Goal: Information Seeking & Learning: Learn about a topic

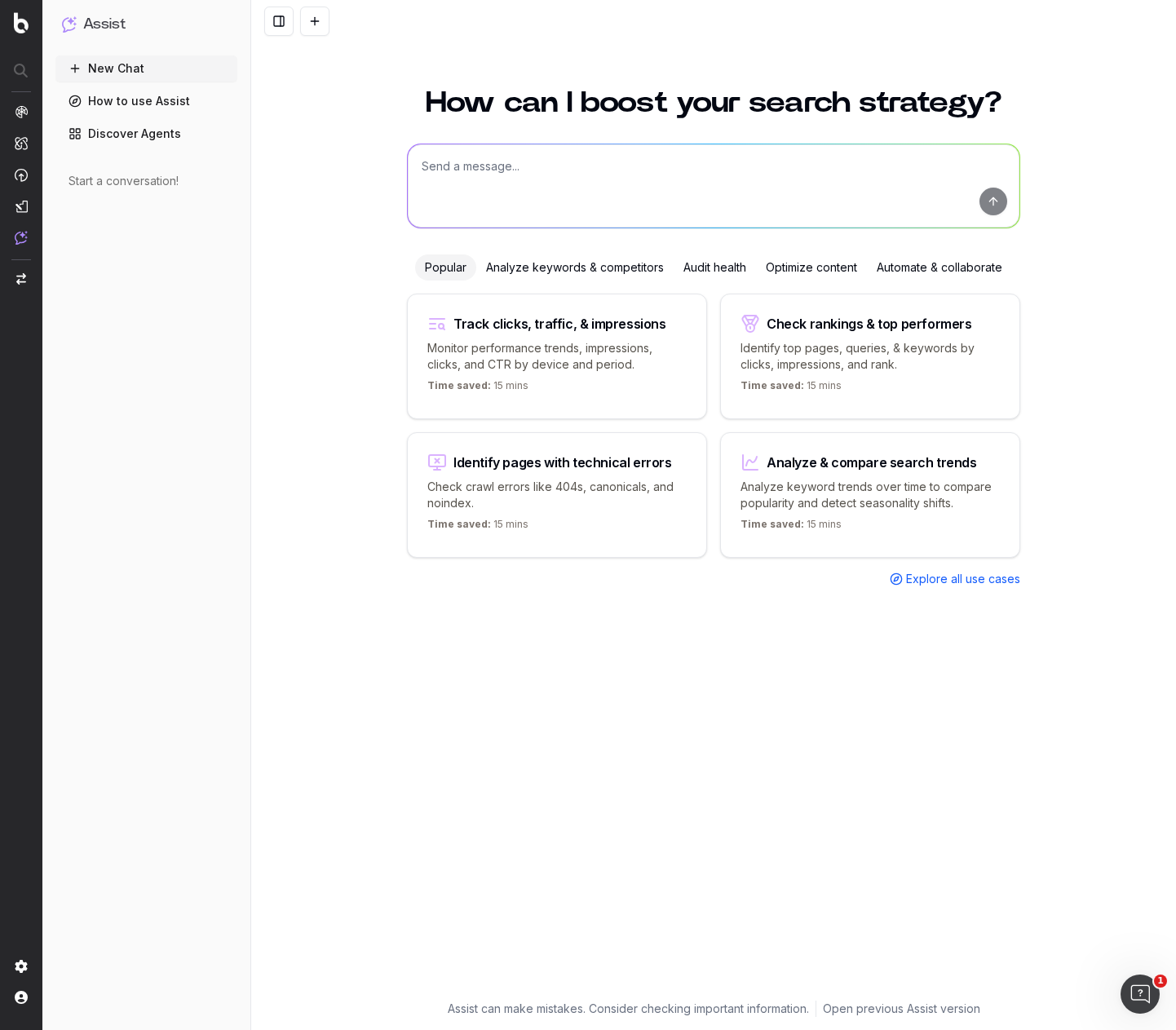
click at [585, 182] on textarea at bounding box center [713, 186] width 612 height 84
click at [517, 165] on textarea at bounding box center [713, 186] width 612 height 84
type textarea "What are the recent developments in AI and what do the mean for the future of d…"
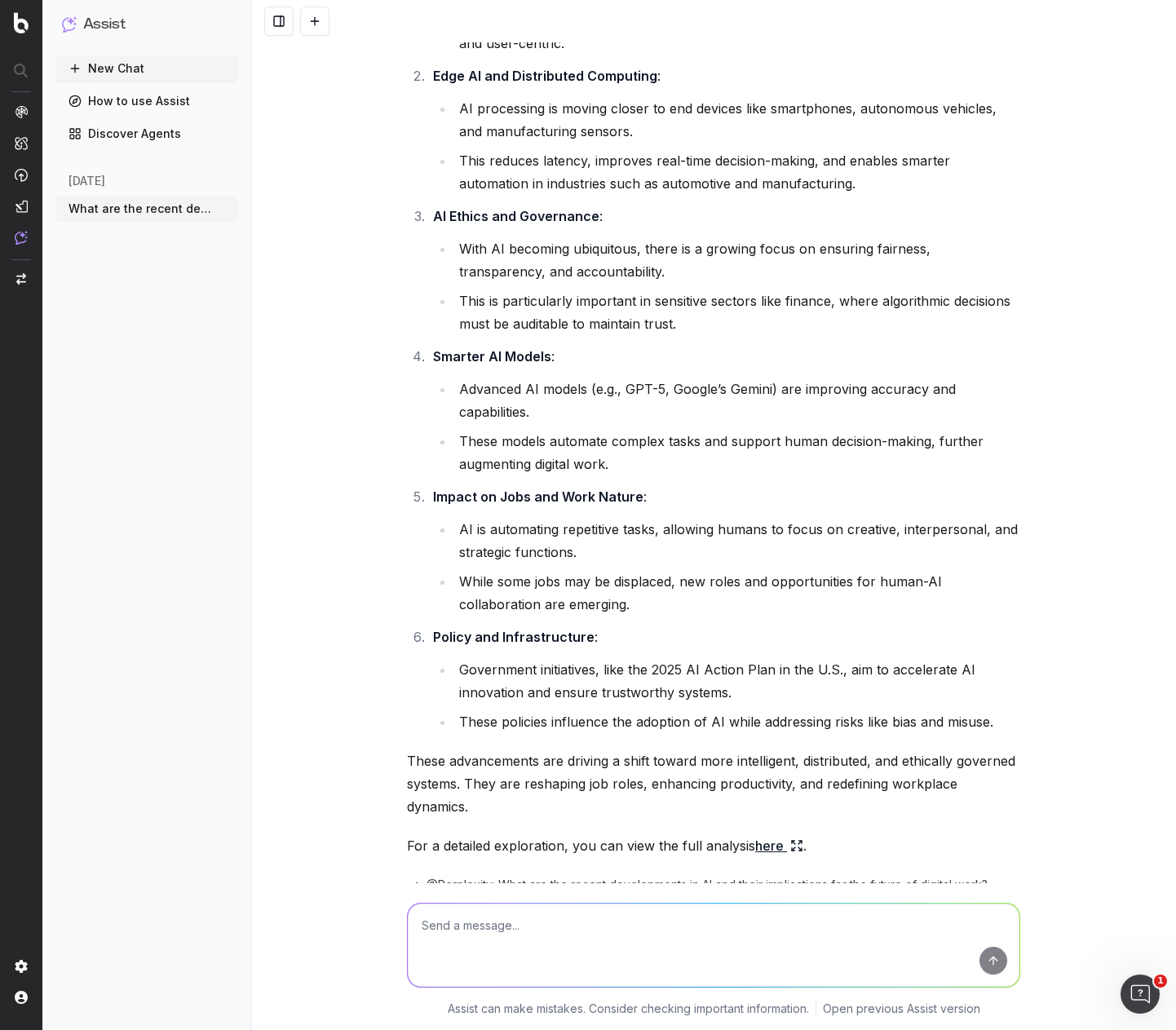
scroll to position [324, 0]
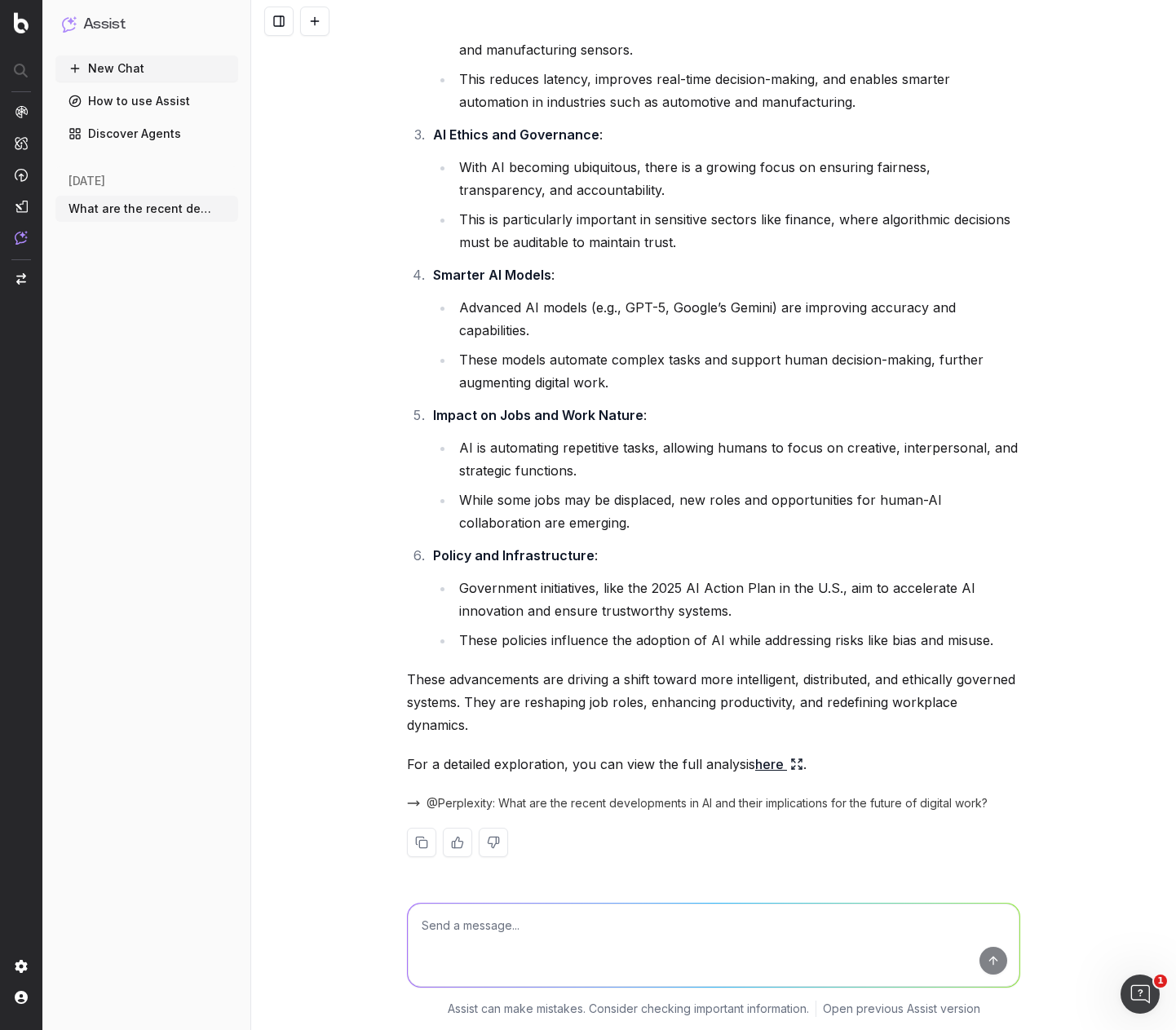
click at [632, 911] on textarea at bounding box center [713, 945] width 612 height 84
type textarea "But long-term this means a wholesale attrition of entry level and non-strategic…"
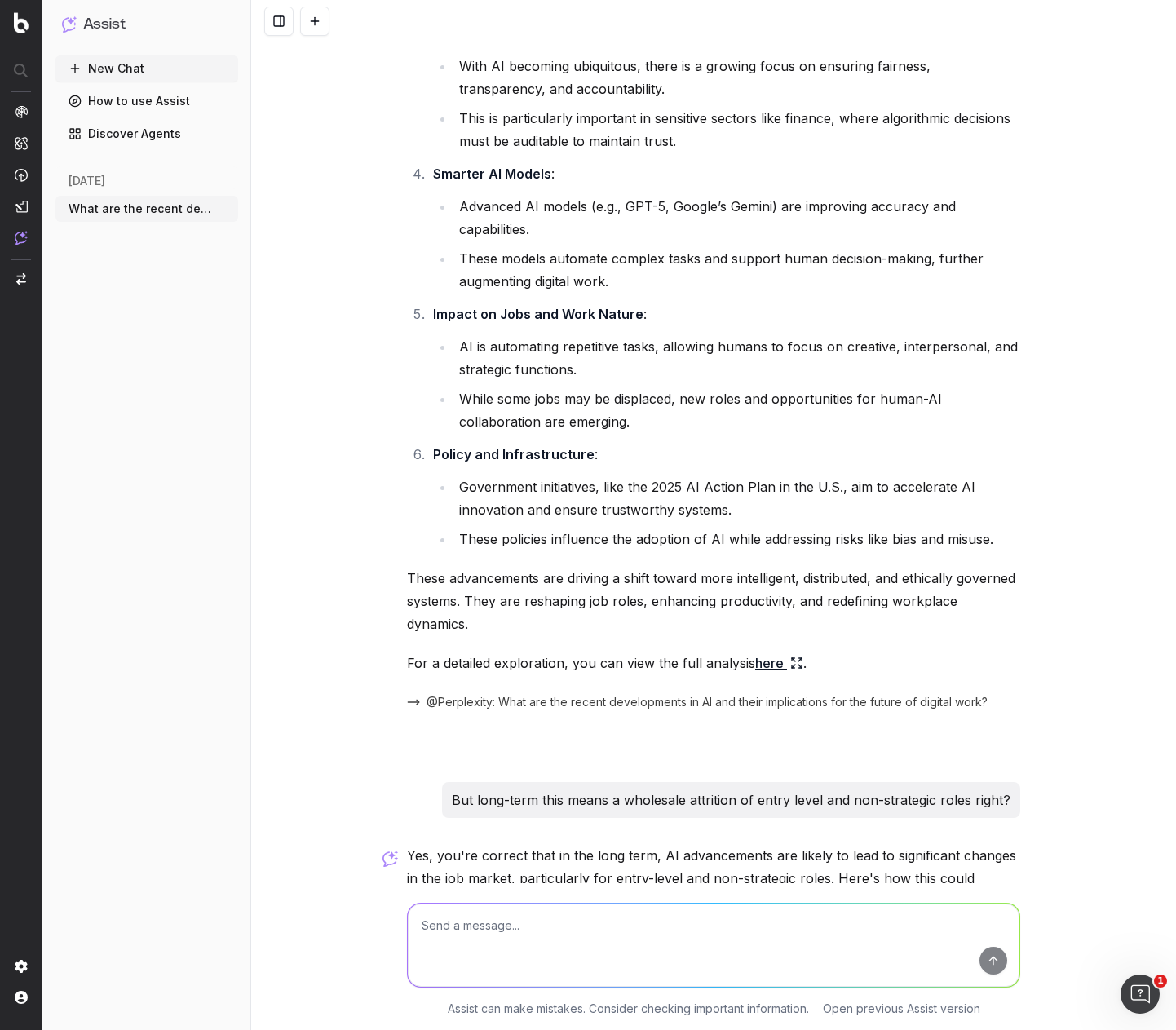
scroll to position [1769, 0]
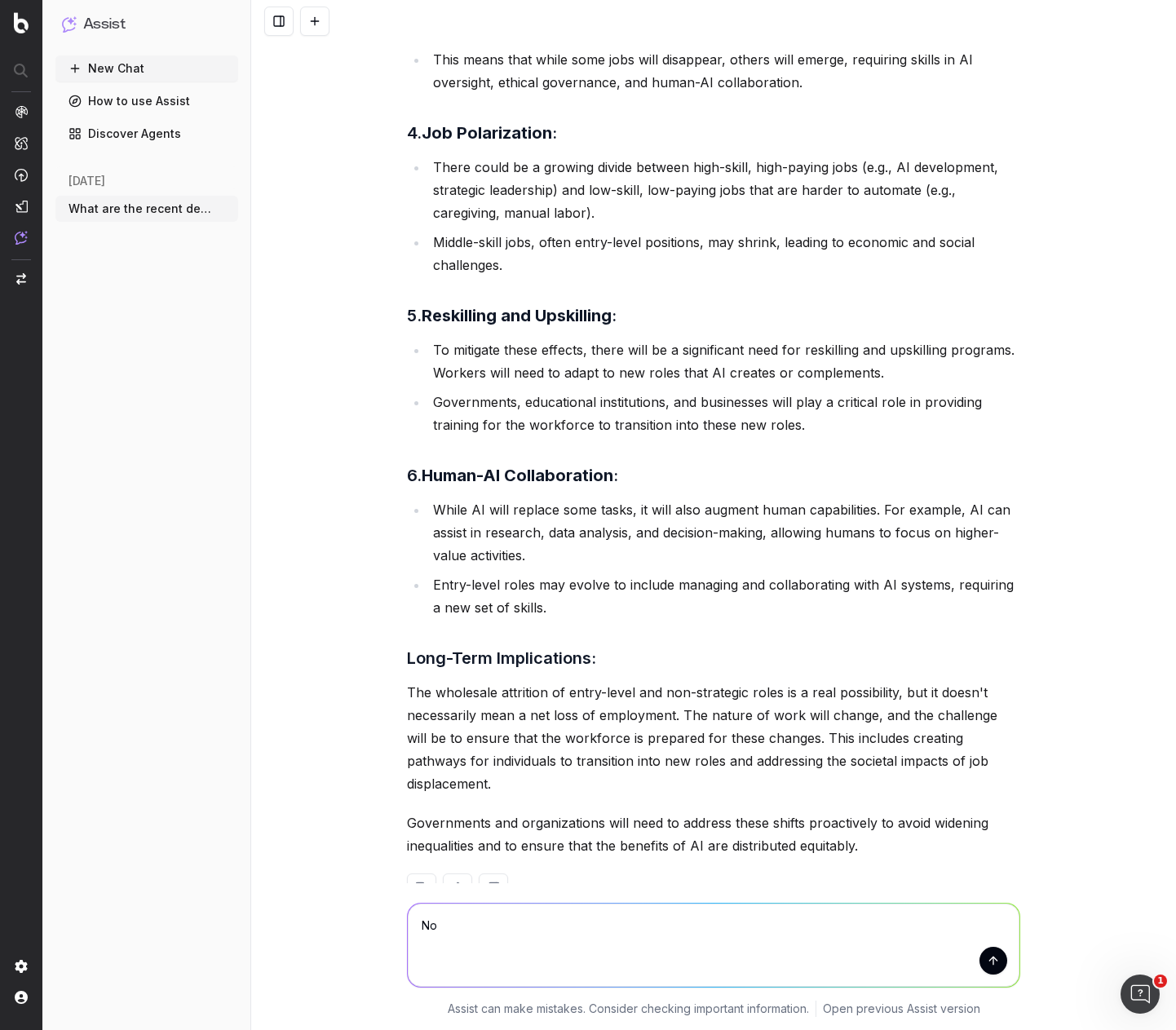
type textarea "N"
type textarea "The available data points to a downsizing in white collar roles available. If o…"
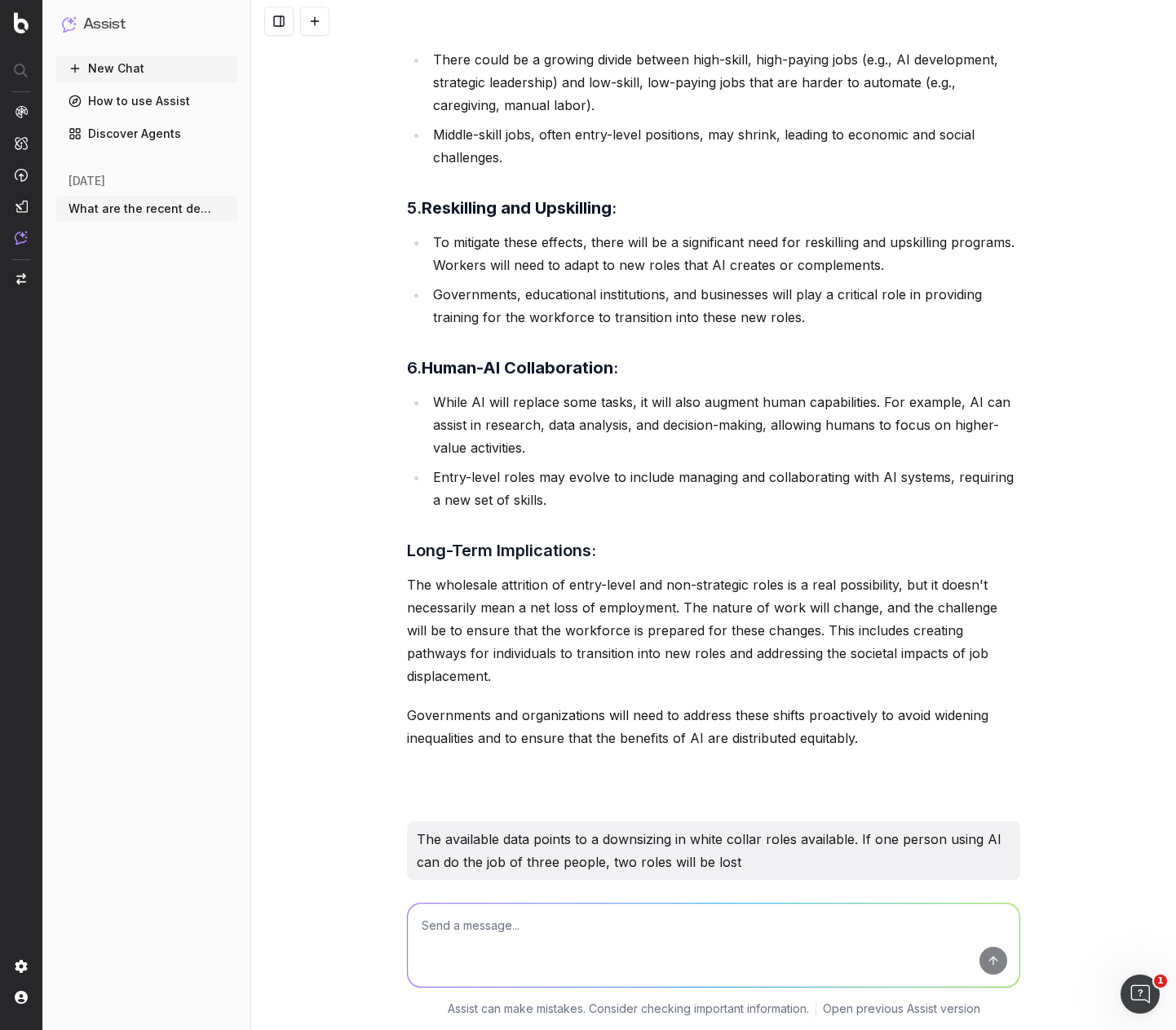
scroll to position [3988, 0]
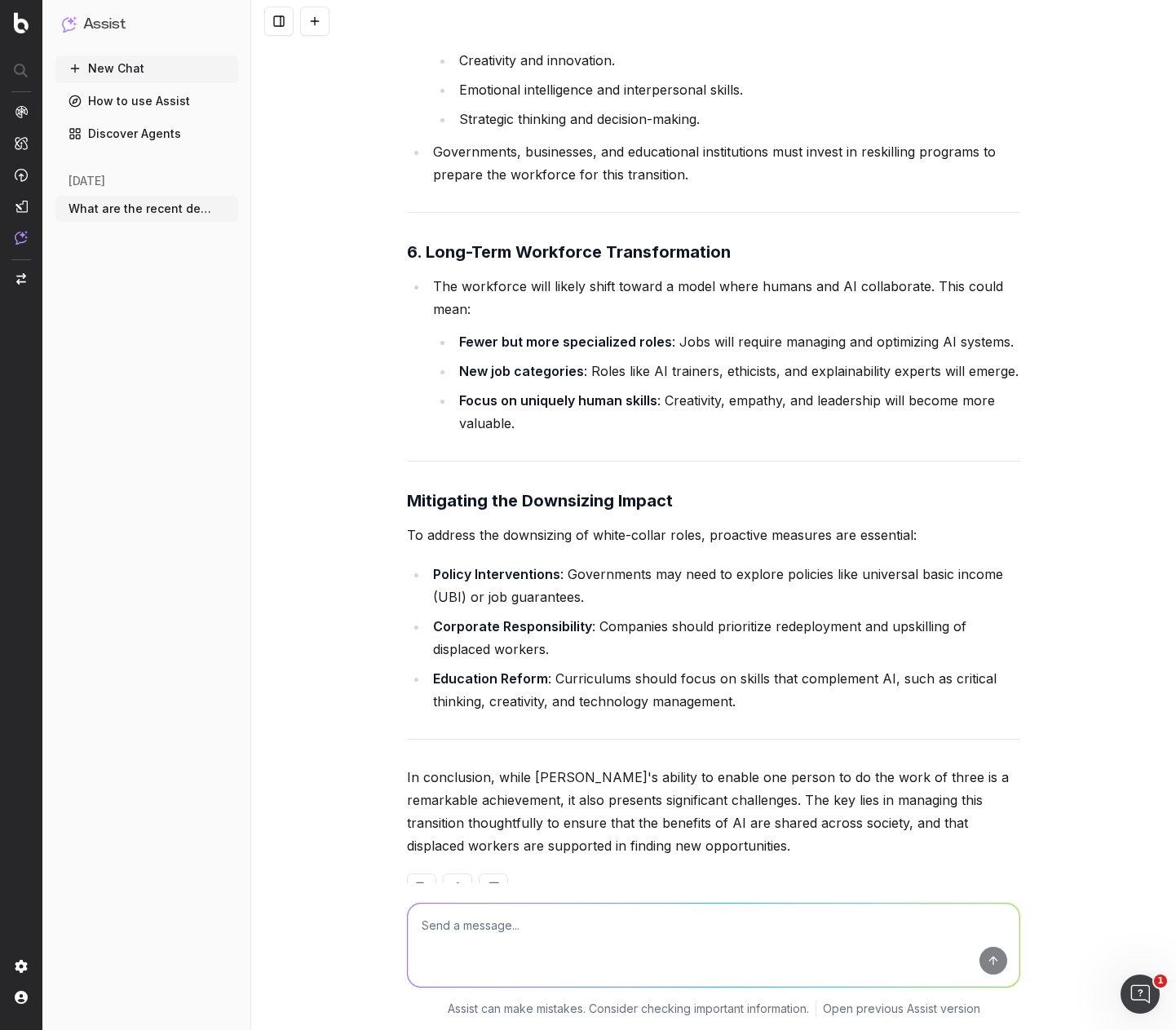
click at [517, 933] on textarea at bounding box center [713, 945] width 612 height 84
type textarea "What is the 10 year prediction for AI?"
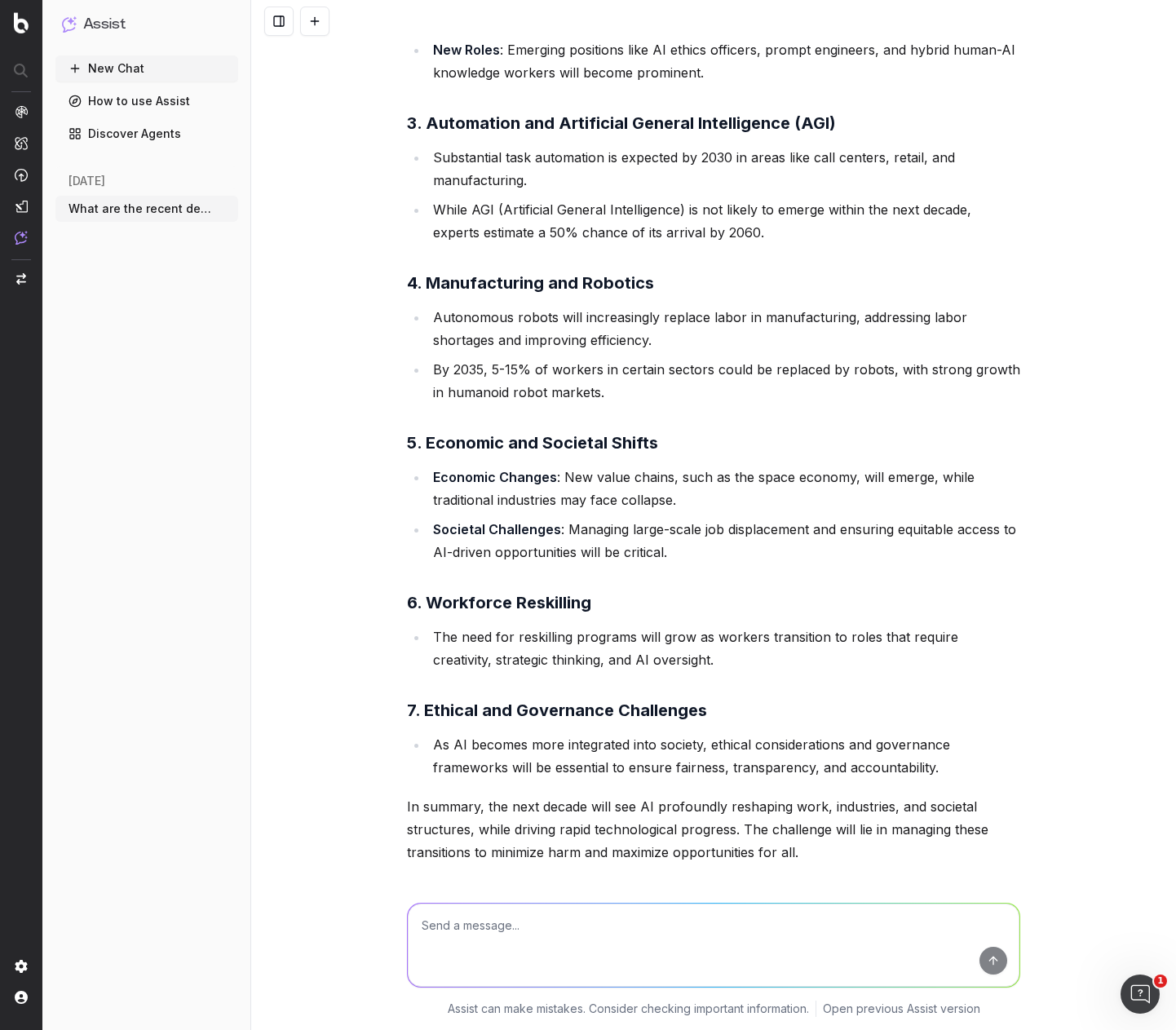
scroll to position [5366, 0]
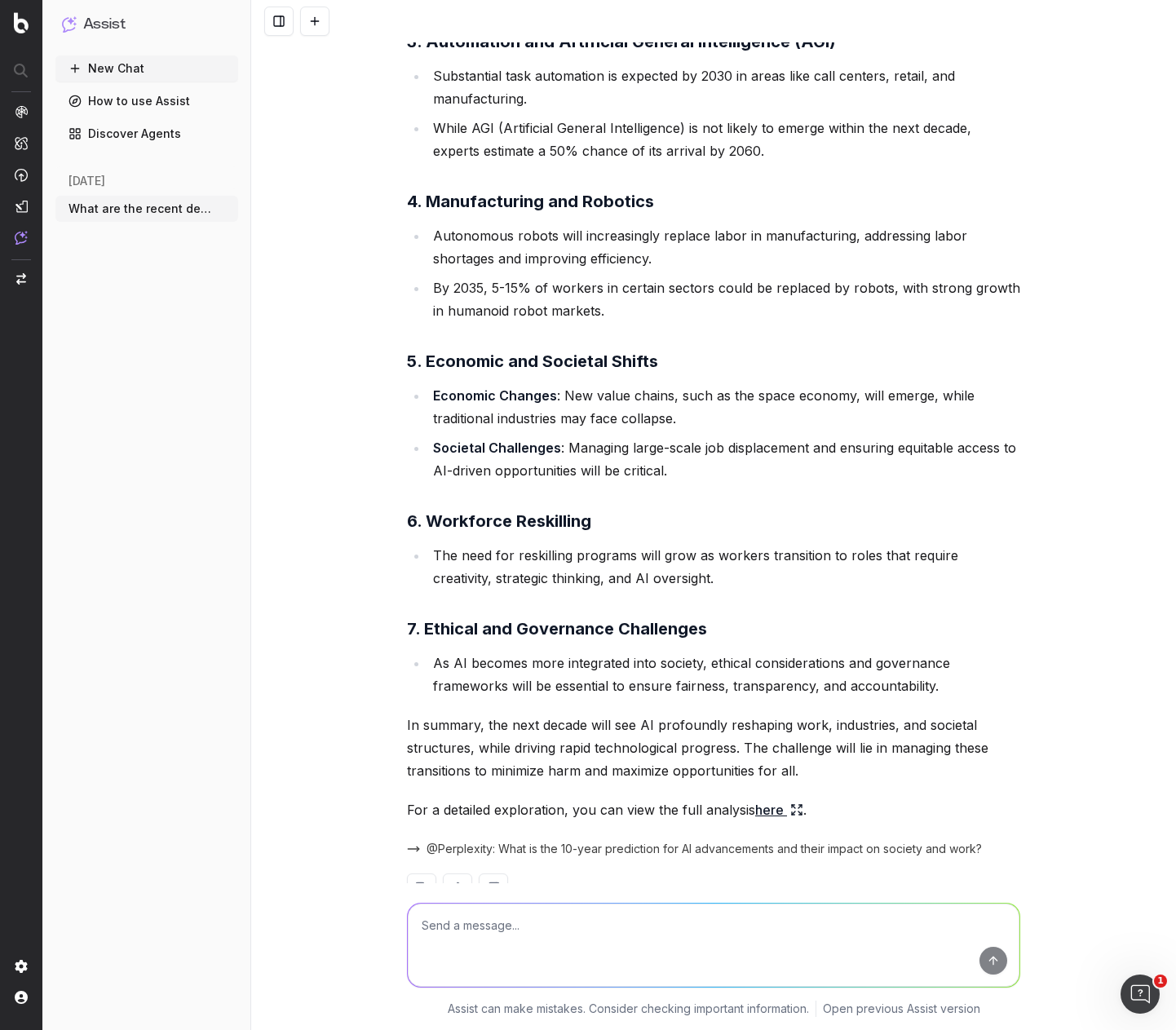
click at [554, 934] on textarea at bounding box center [713, 945] width 612 height 84
type textarea "What does this mean for [GEOGRAPHIC_DATA] AU specifically?"
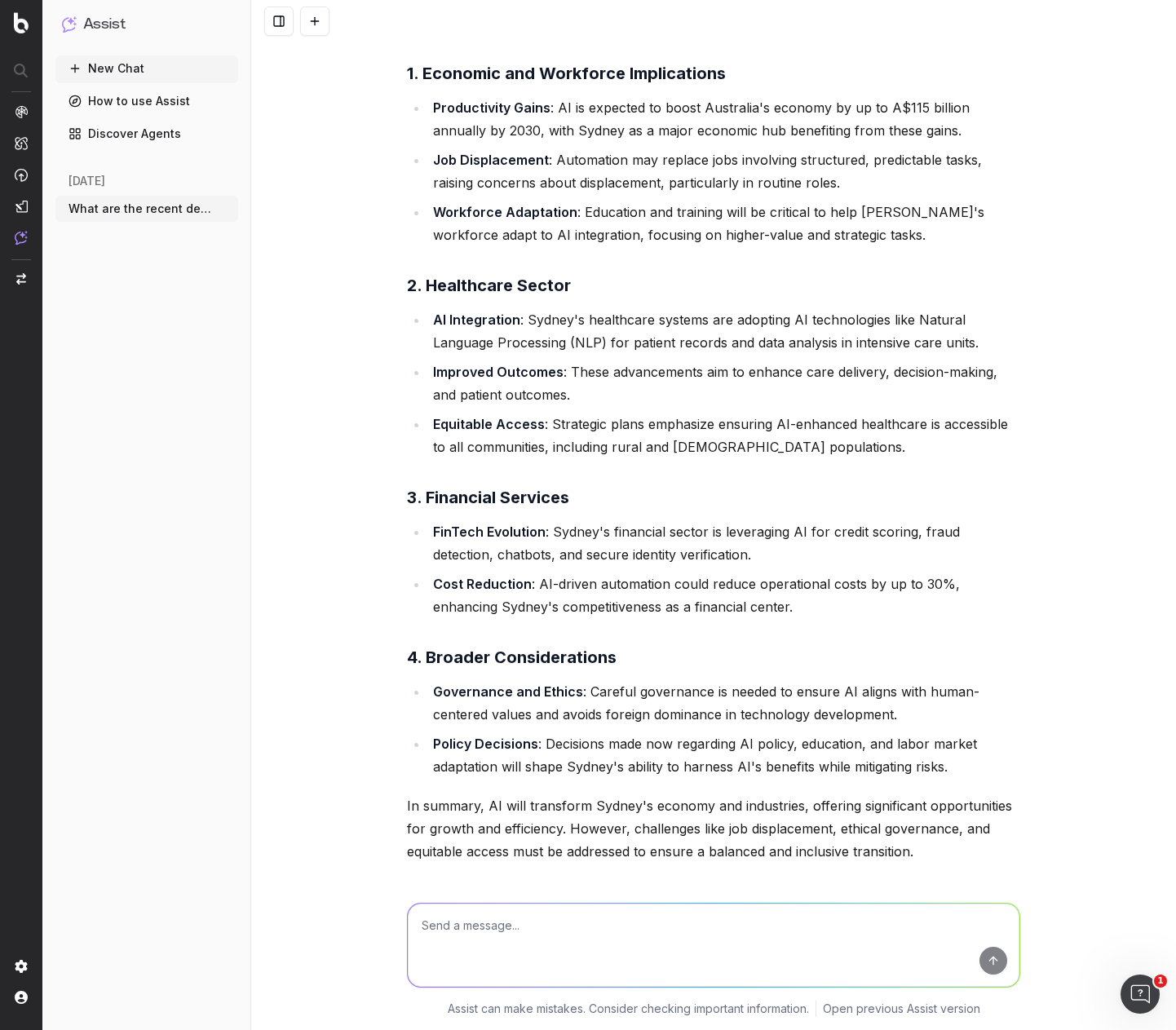
scroll to position [6449, 0]
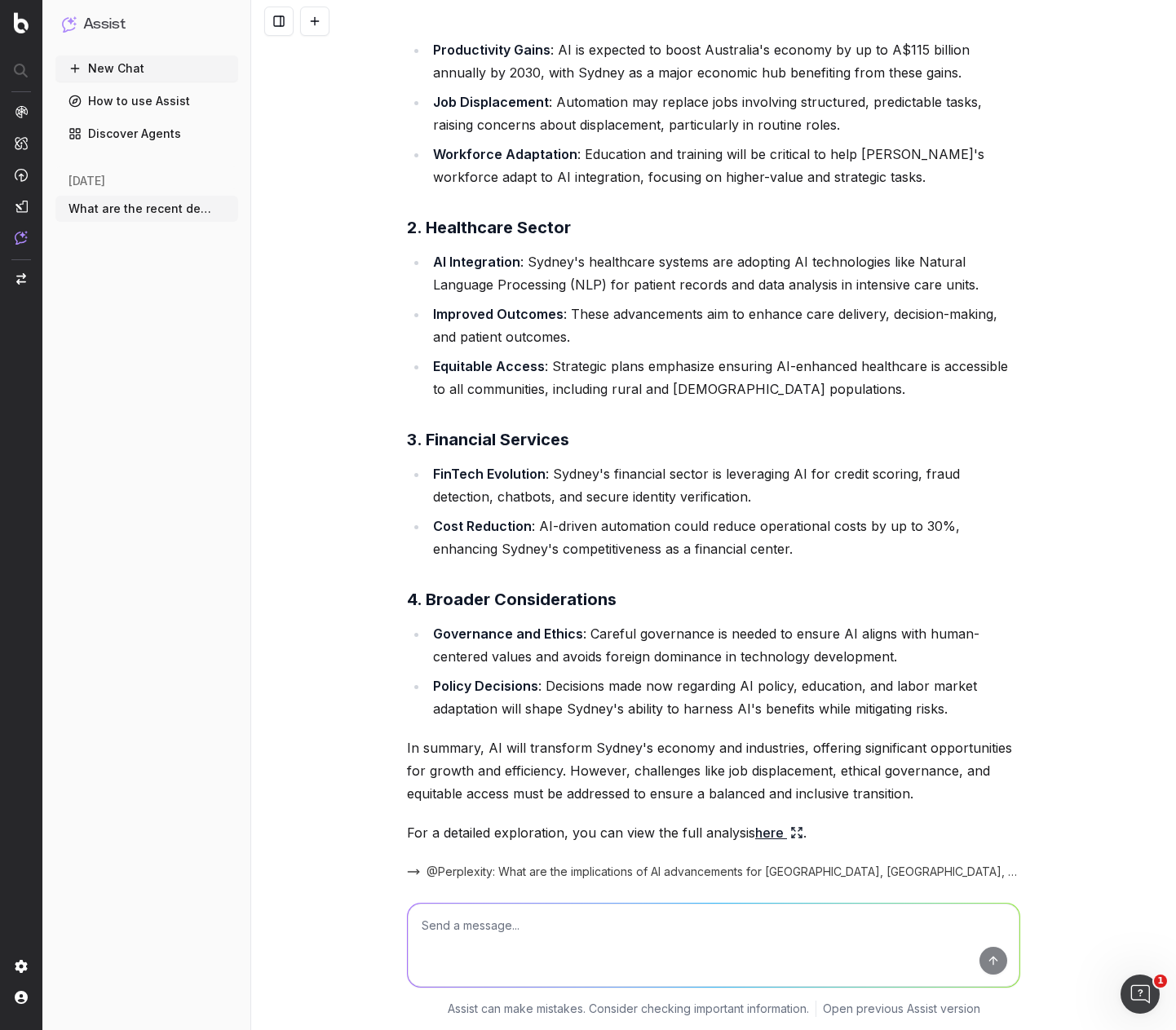
click at [552, 916] on textarea at bounding box center [713, 945] width 612 height 84
type textarea "W"
type textarea "Best case scenario and worst case scenario?"
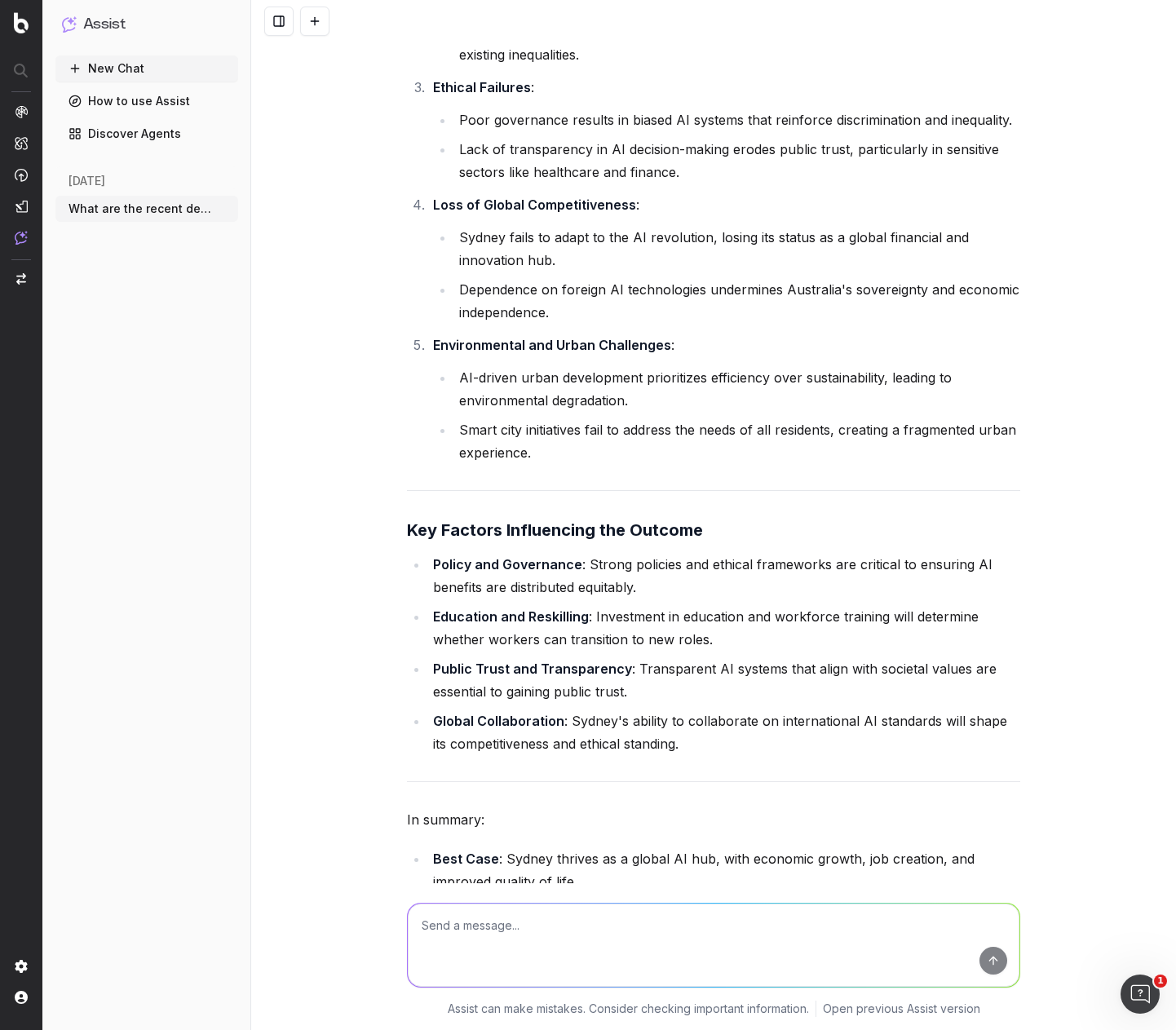
scroll to position [8844, 0]
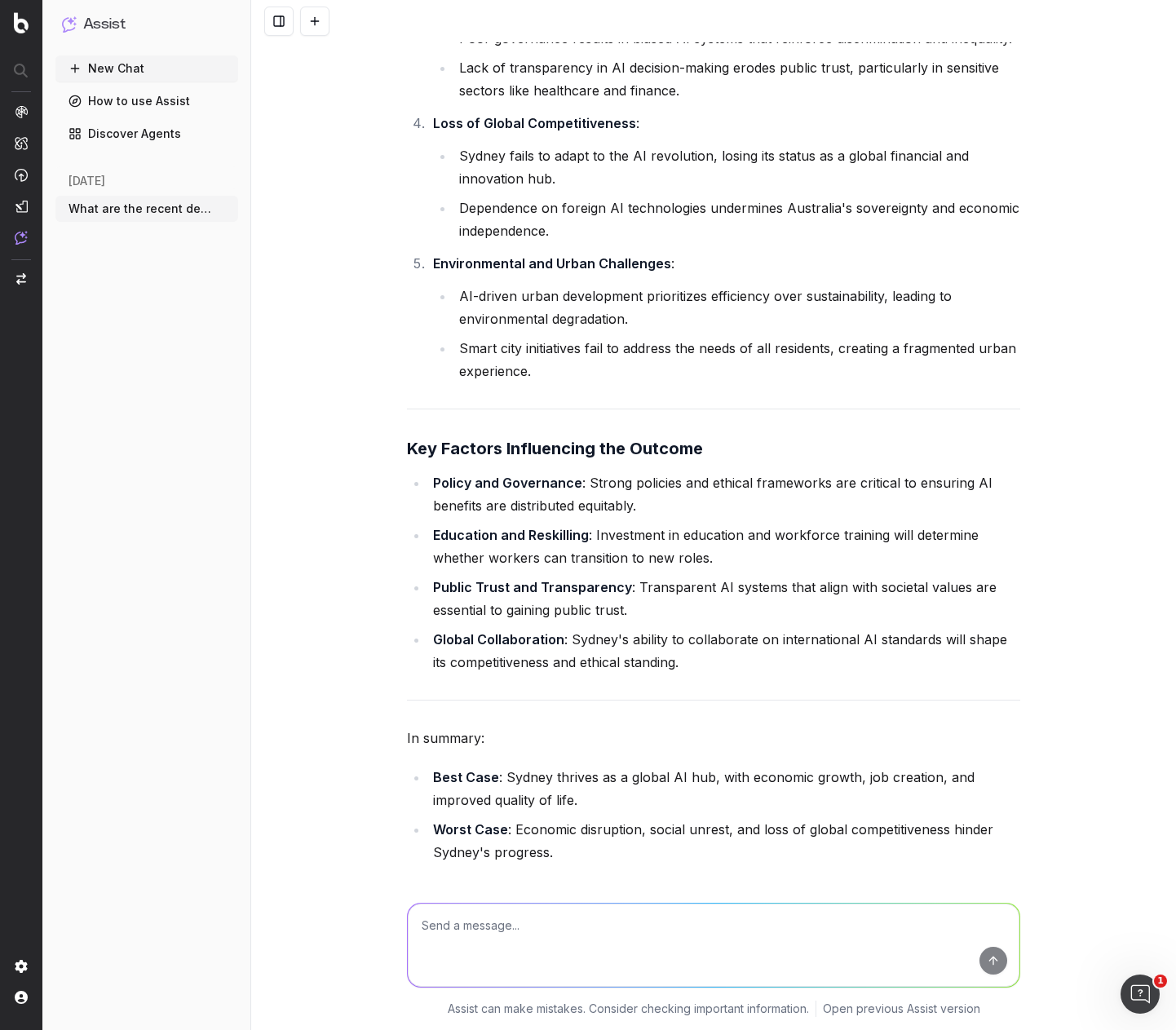
click at [600, 937] on textarea at bounding box center [713, 945] width 612 height 84
type textarea "What are the ecological impacts of AI? Is it sustainable given the current grow…"
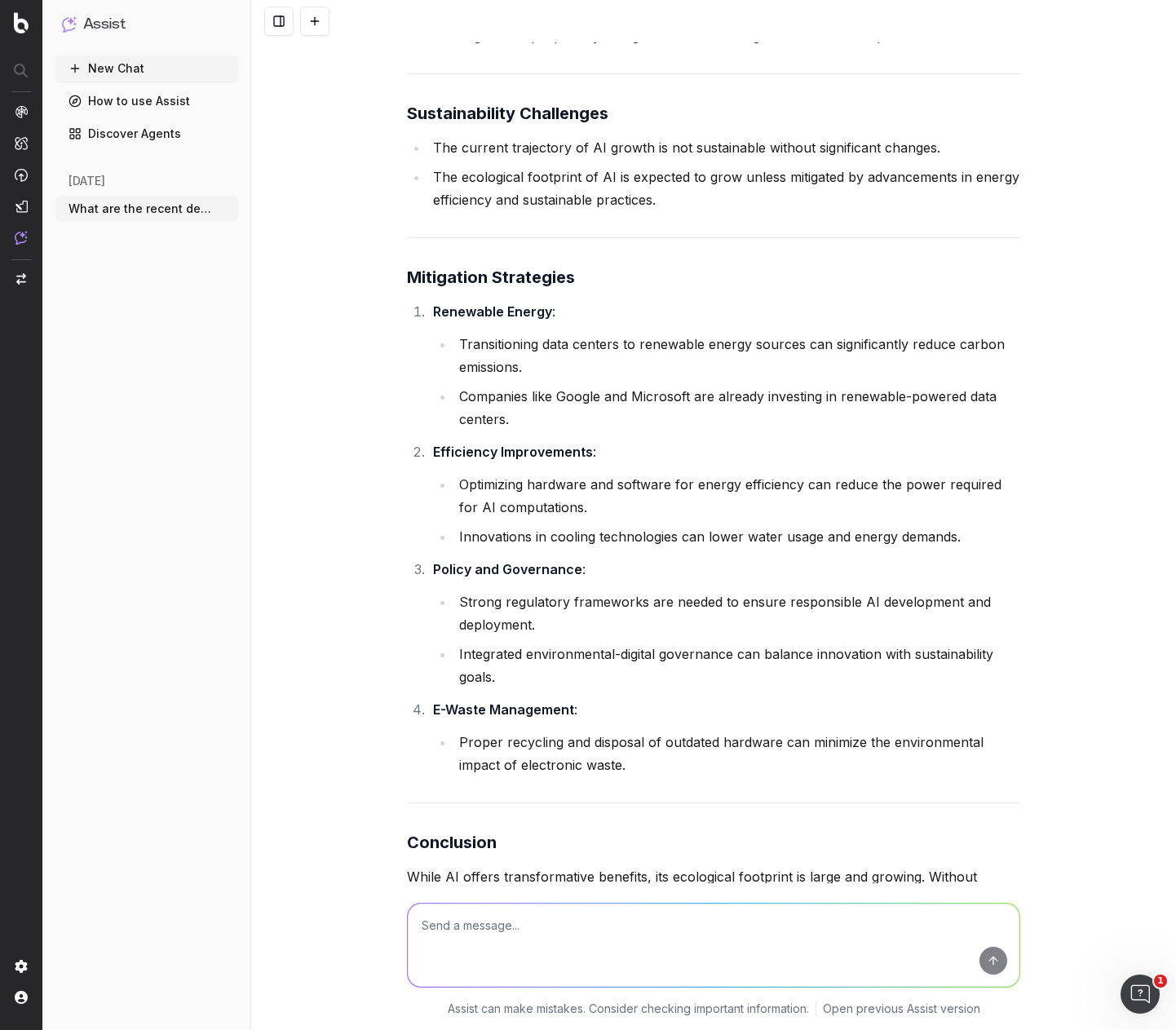
scroll to position [10619, 0]
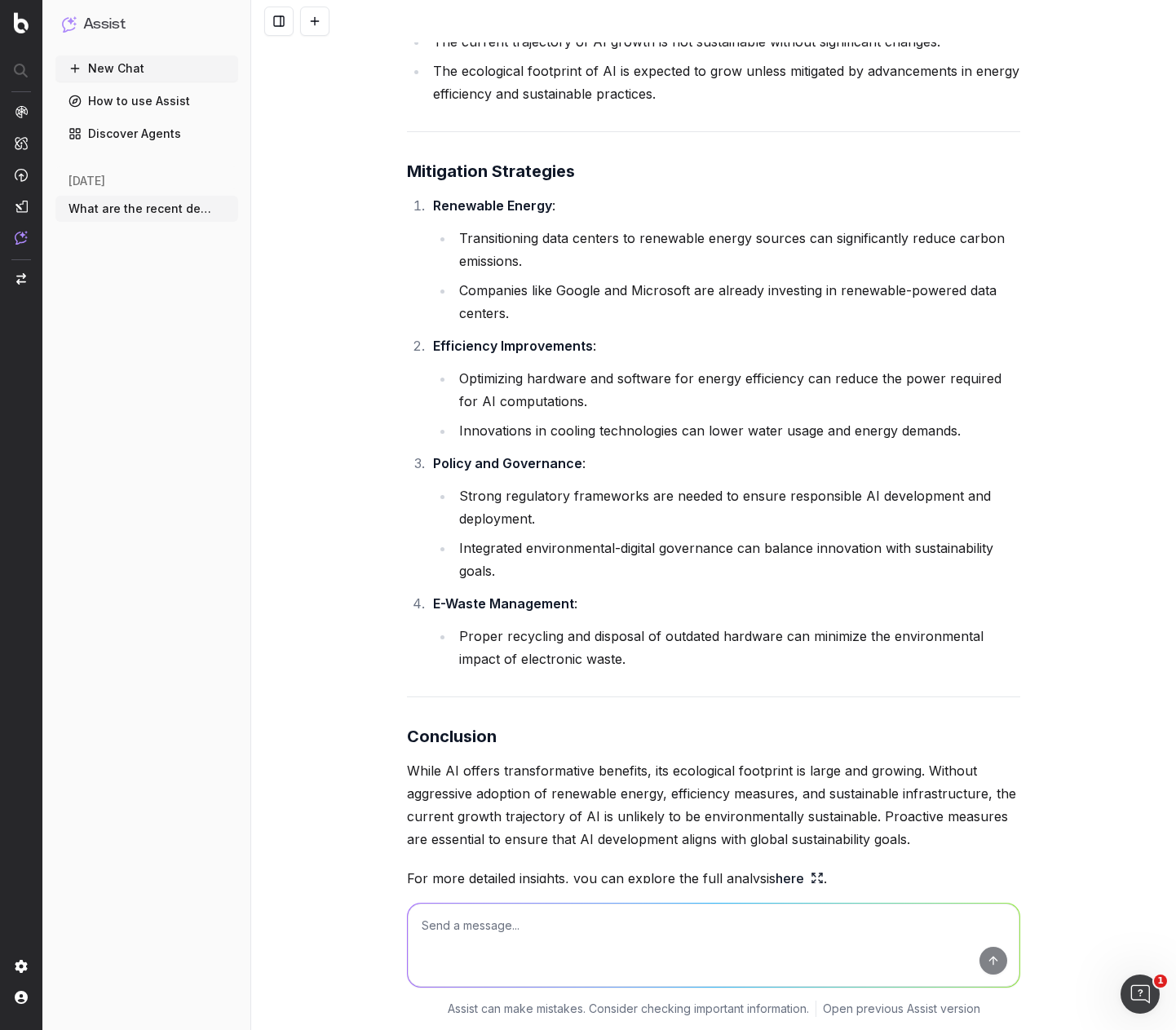
click at [510, 931] on textarea at bounding box center [713, 945] width 612 height 84
click at [510, 929] on textarea at bounding box center [713, 945] width 612 height 84
type textarea "At this current point in [DATE], what are the biggest technological advancement…"
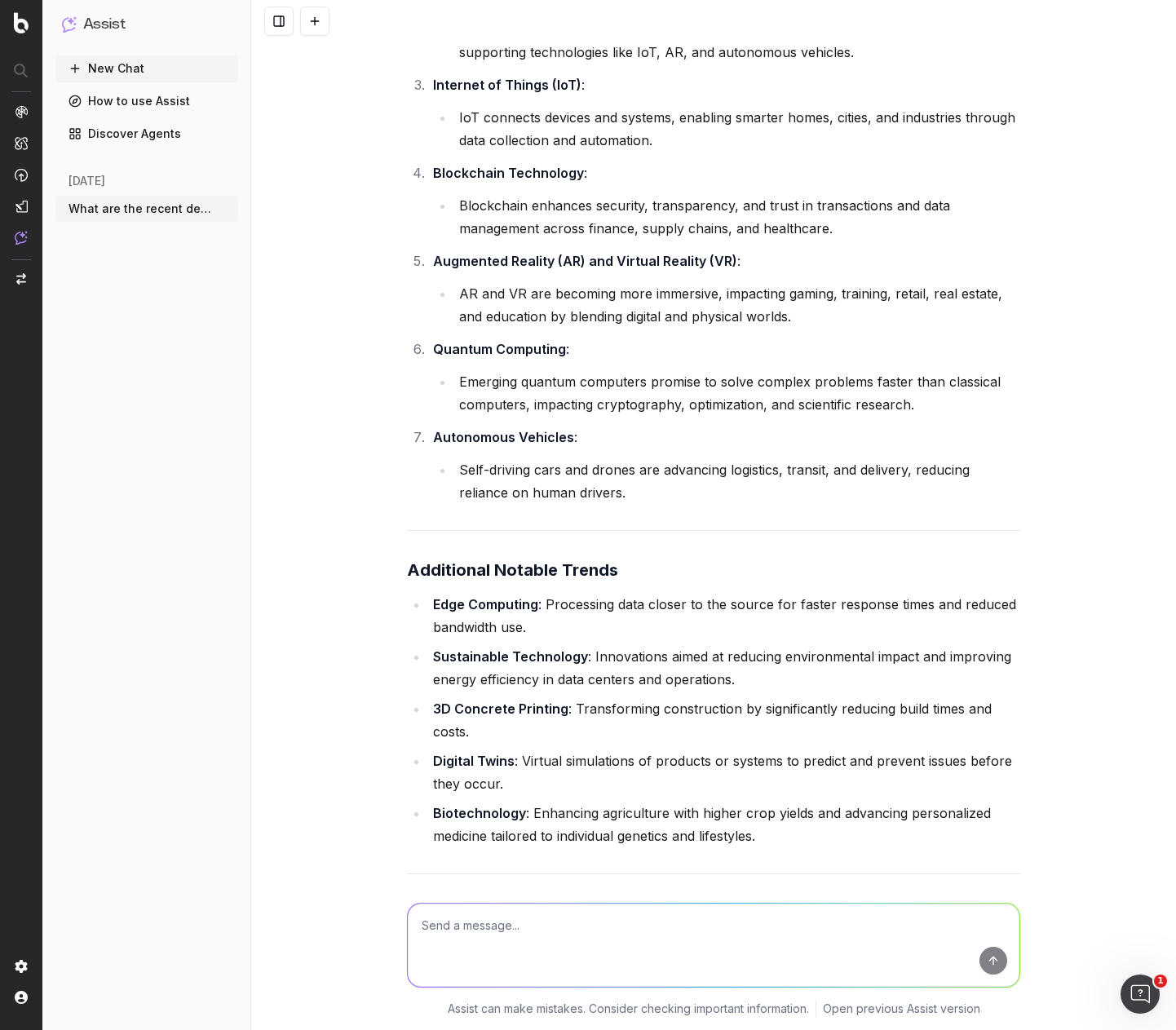
scroll to position [12070, 0]
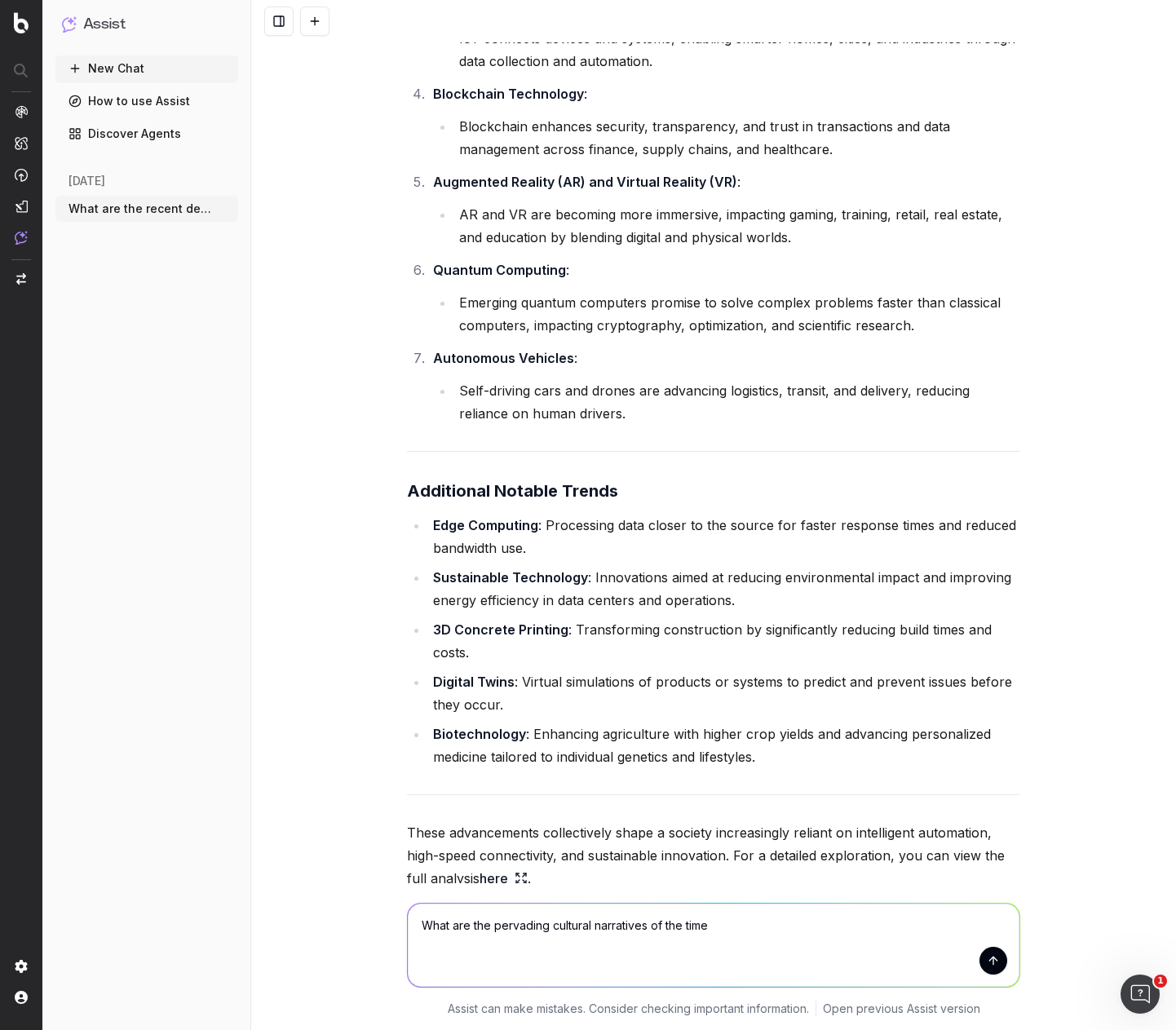
type textarea "What are the pervading cultural narratives of the time?"
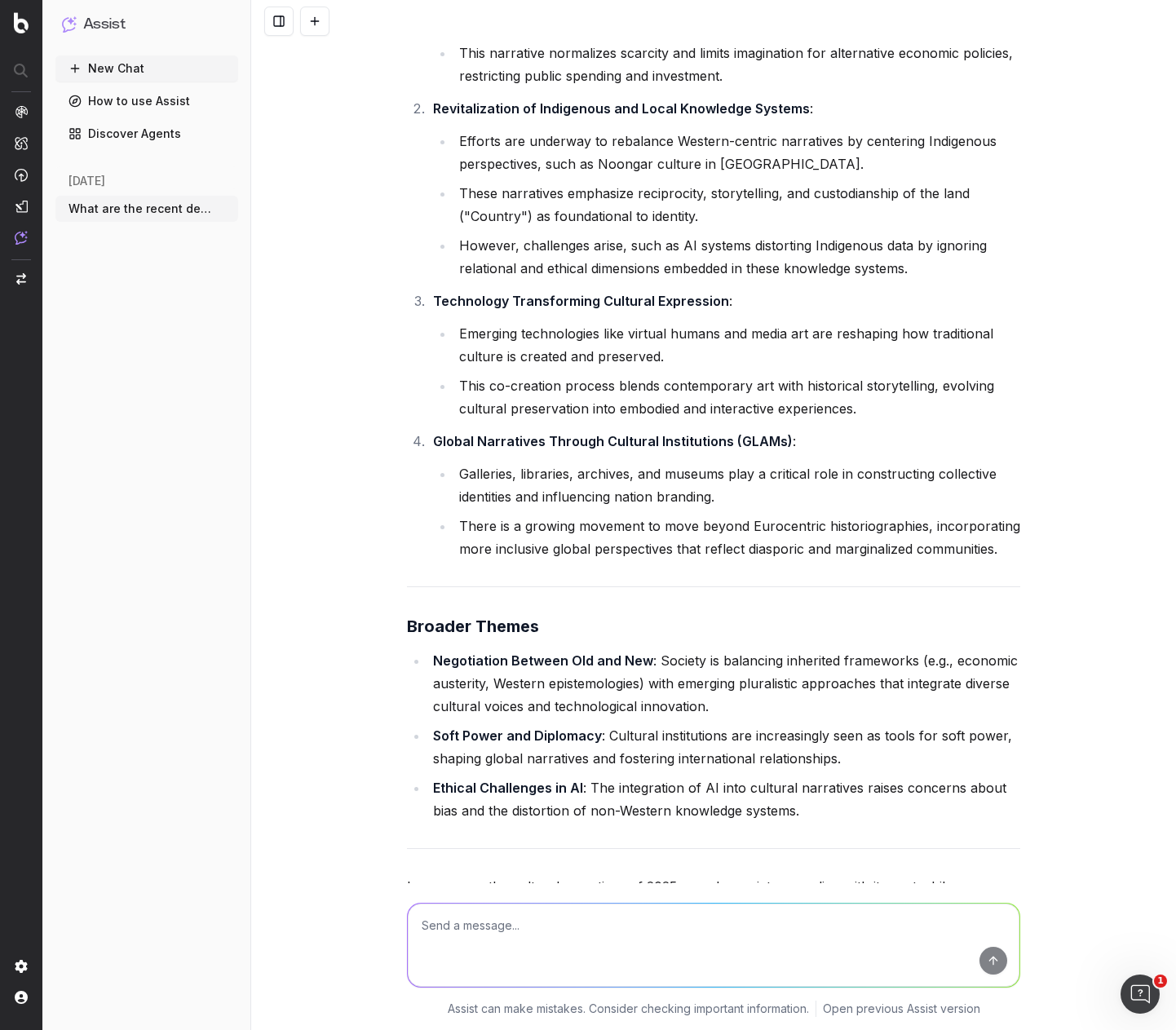
scroll to position [13362, 0]
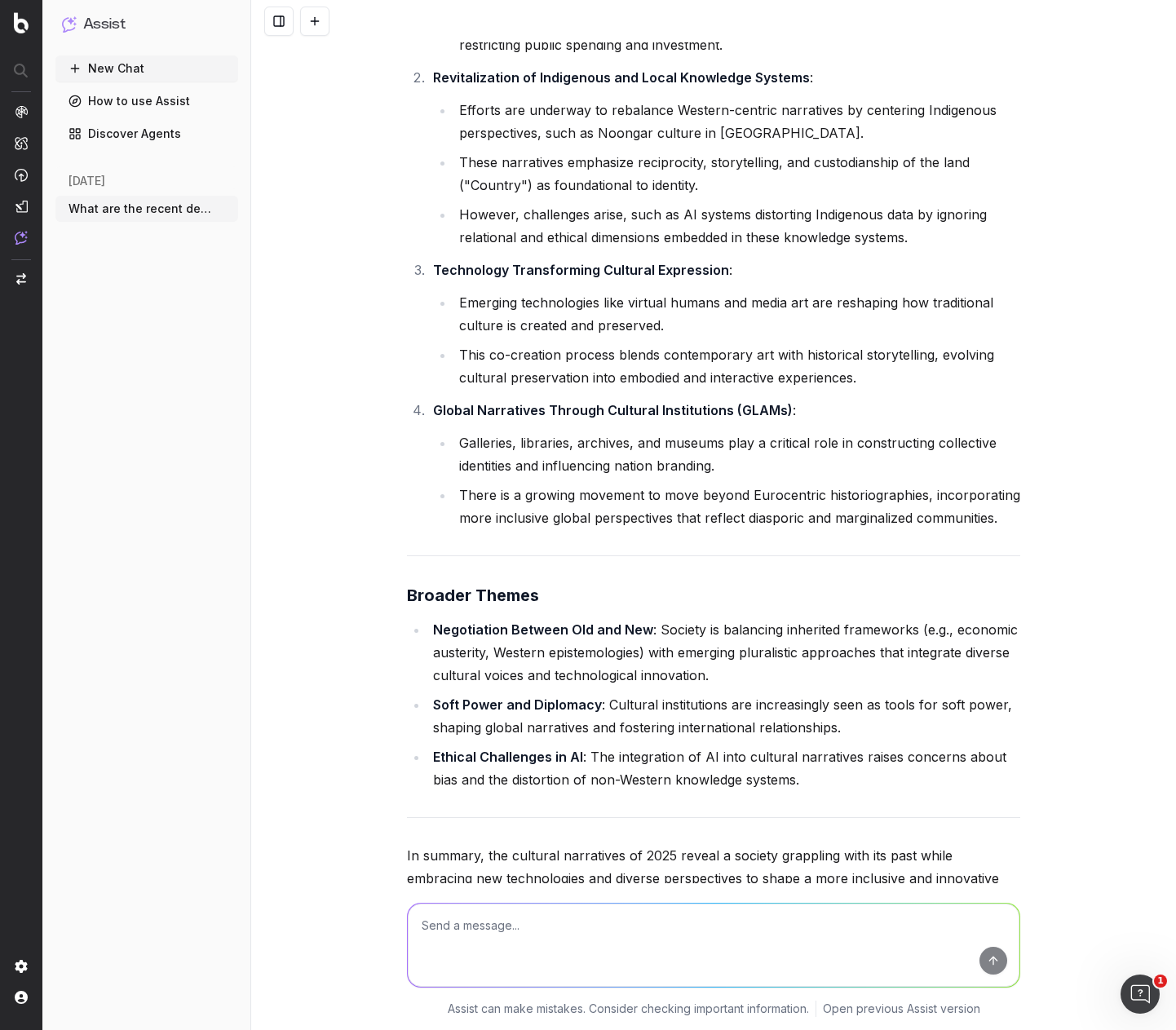
click at [526, 921] on textarea at bounding box center [713, 945] width 612 height 84
type textarea "What are the biggest zeitgeists in the Australian Online Retail space?"
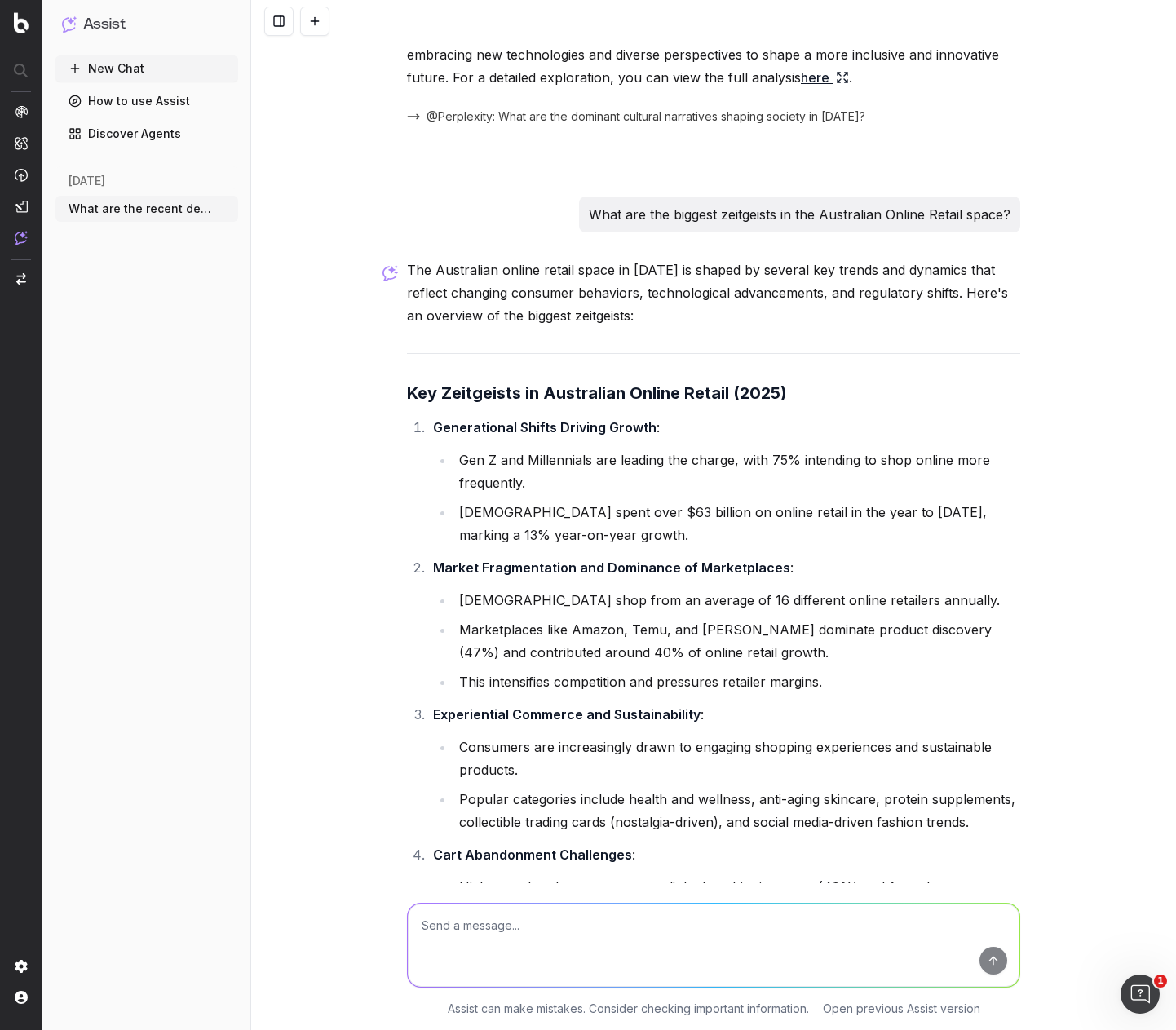
scroll to position [14756, 0]
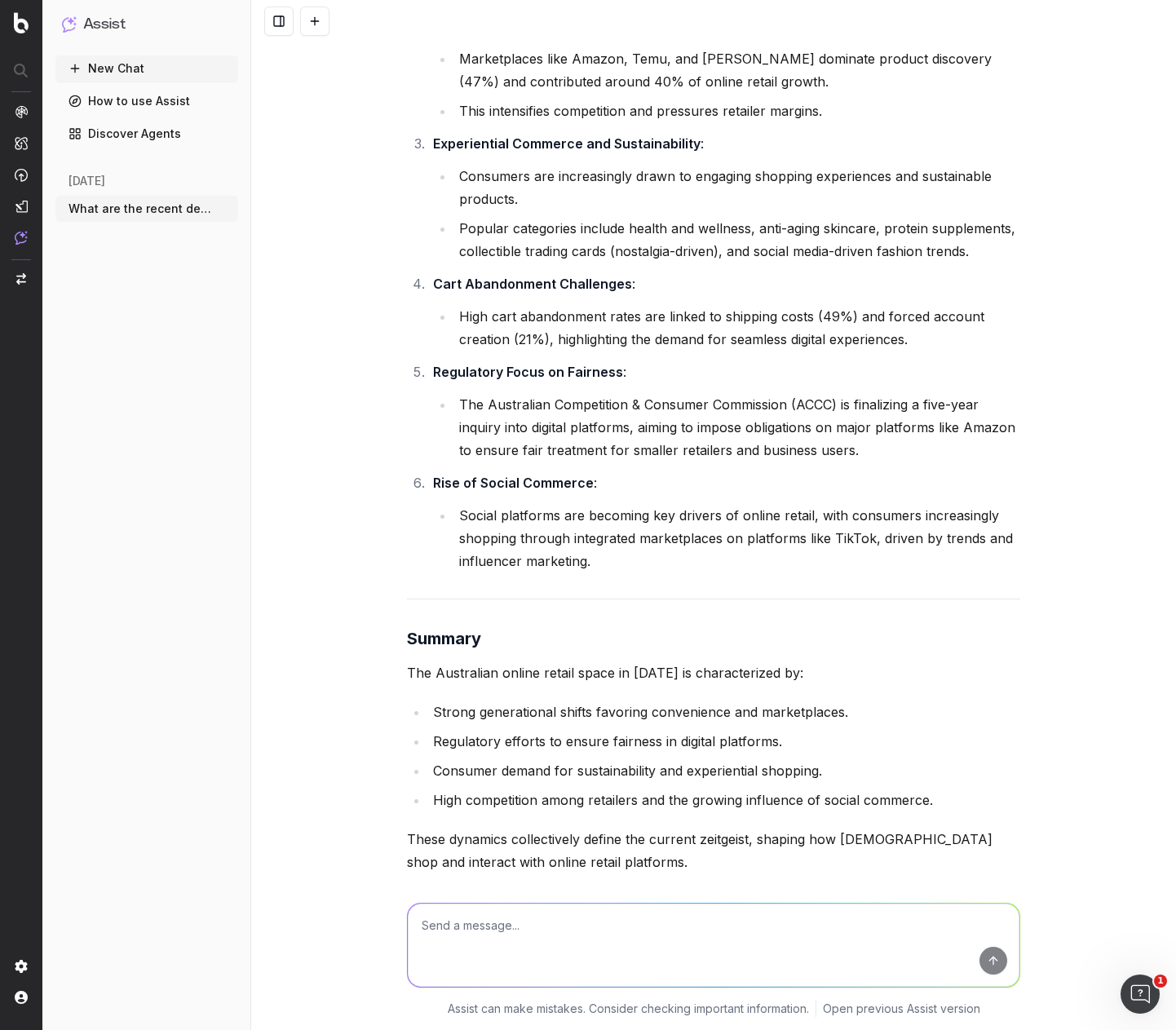
click at [562, 918] on textarea at bounding box center [713, 945] width 612 height 84
click at [417, 922] on textarea "What are the biggest indsutries in [GEOGRAPHIC_DATA]" at bounding box center [713, 945] width 612 height 84
click at [649, 925] on textarea "Beyond Online Retail, What are the biggest industries in [GEOGRAPHIC_DATA]" at bounding box center [713, 945] width 612 height 84
click at [866, 936] on textarea "Beyond Online Retail, What are the biggest revenue earning industries in [GEOGR…" at bounding box center [713, 945] width 612 height 84
type textarea "Beyond Online Retail, What are the biggest revenue earning industries in [GEOGR…"
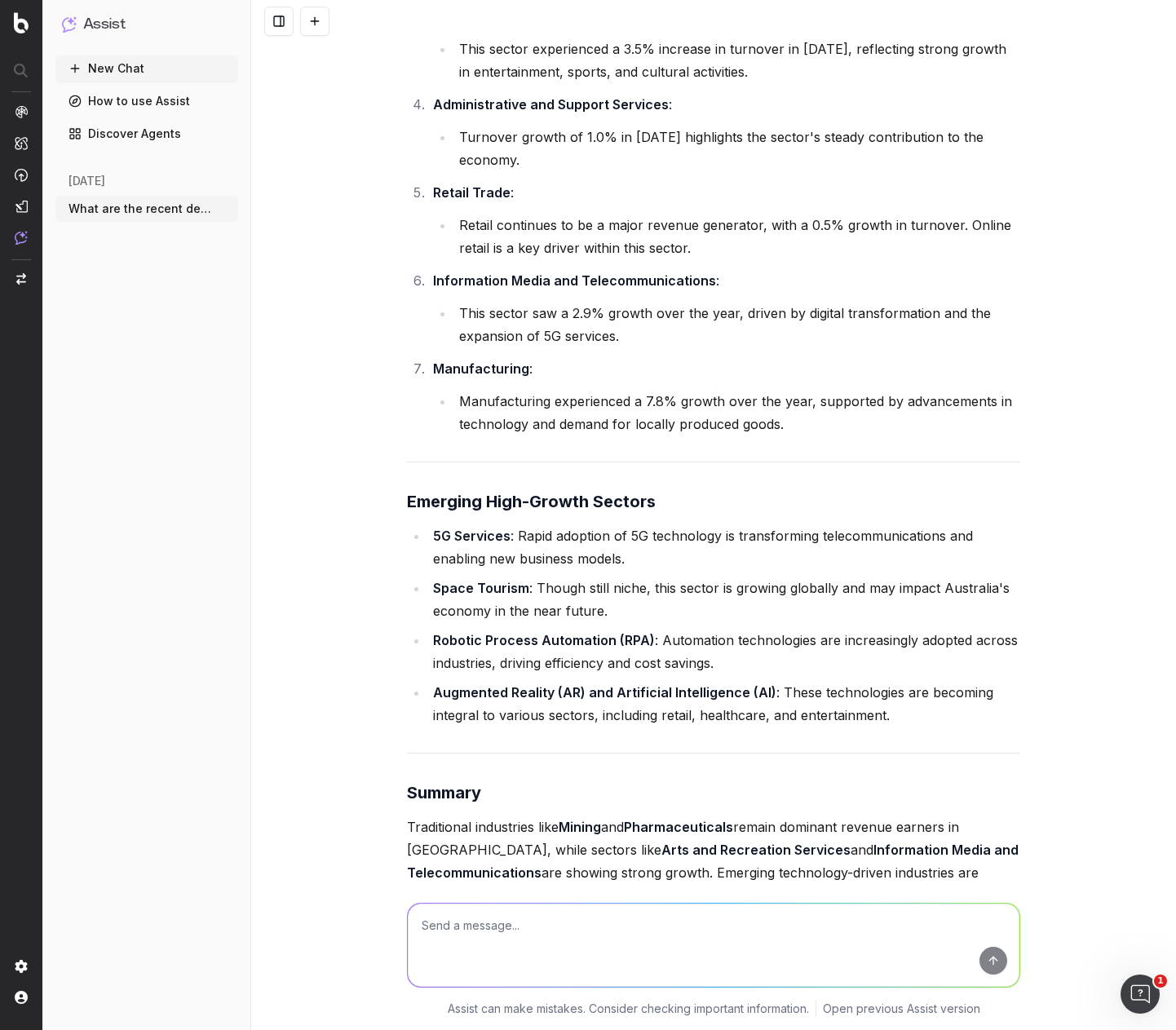
scroll to position [16283, 0]
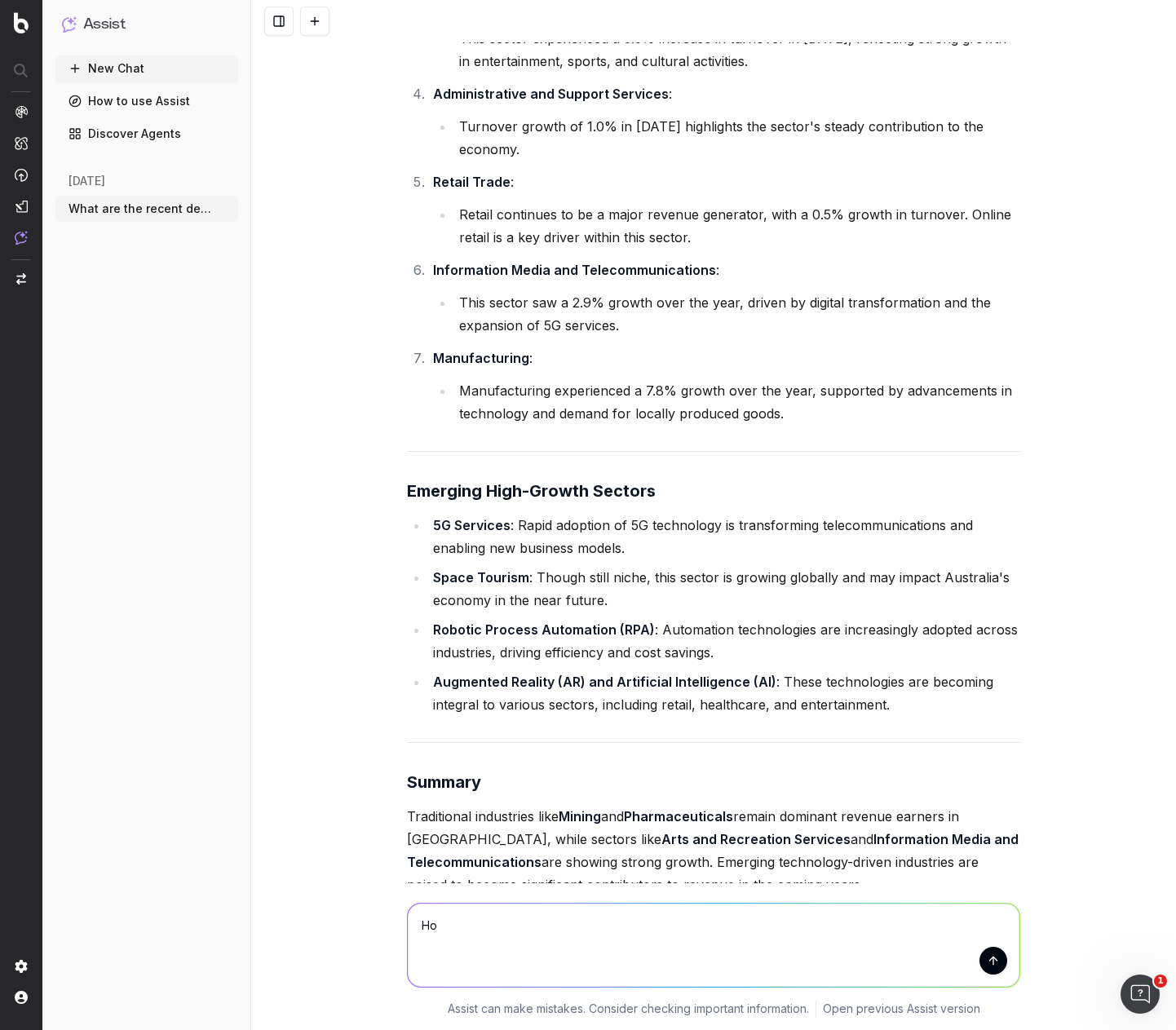
type textarea "H"
type textarea "W"
type textarea "What is the predicted evolution of these top earners? Mining while still preval…"
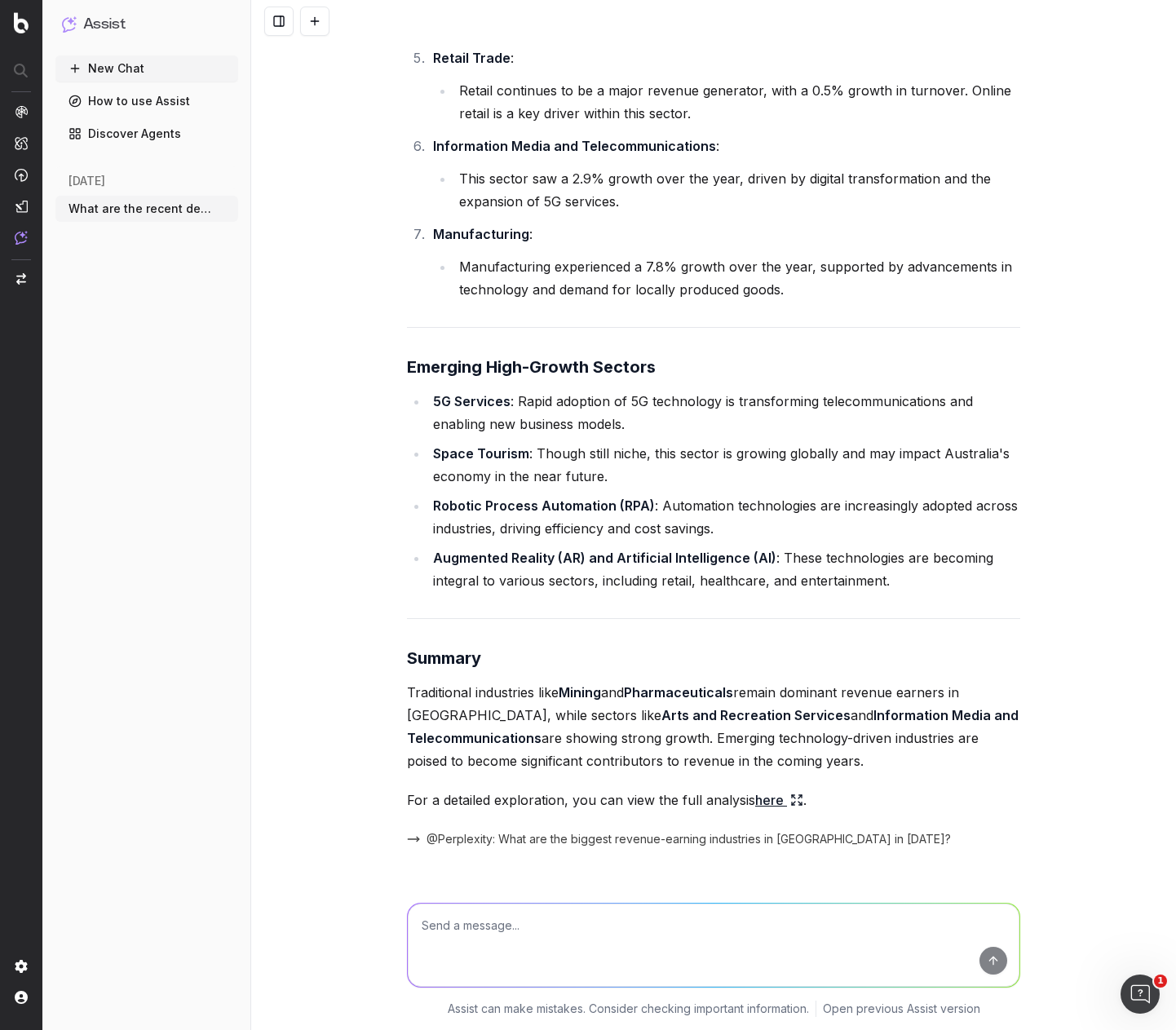
scroll to position [17587, 0]
